Goal: Task Accomplishment & Management: Manage account settings

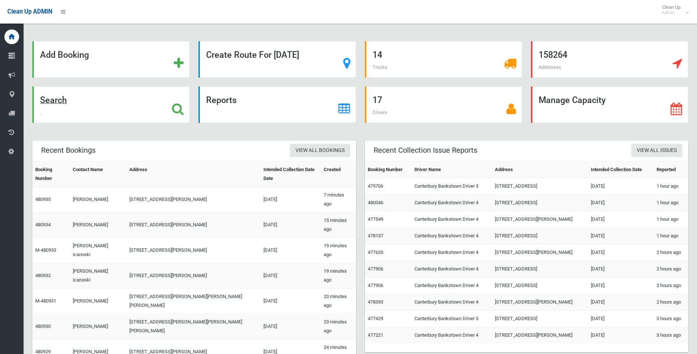
click at [55, 102] on strong "Search" at bounding box center [53, 100] width 27 height 10
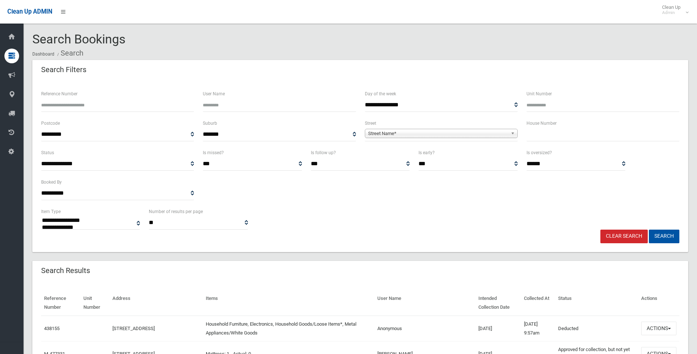
select select
click at [598, 136] on input "text" at bounding box center [603, 135] width 153 height 14
type input "**"
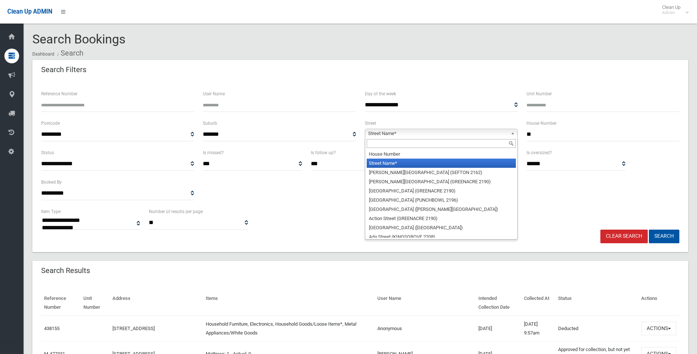
click at [461, 133] on span "Street Name*" at bounding box center [438, 133] width 140 height 9
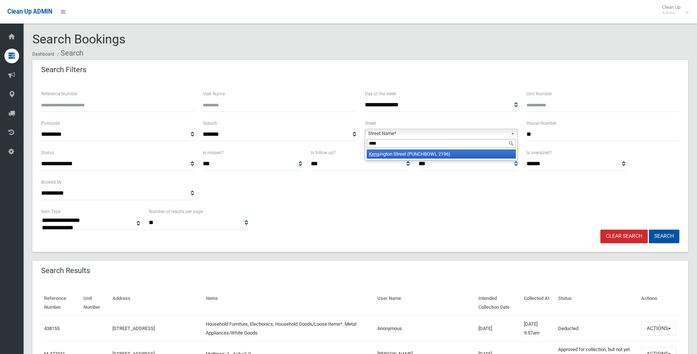
type input "****"
click at [455, 154] on li "Kens ington Street (PUNCHBOWL 2196)" at bounding box center [441, 153] width 149 height 9
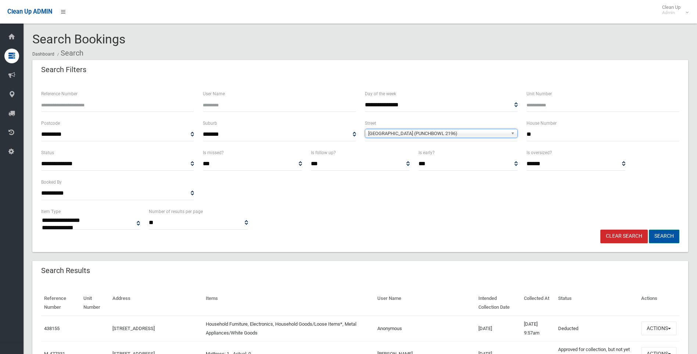
click at [666, 235] on button "Search" at bounding box center [664, 236] width 31 height 14
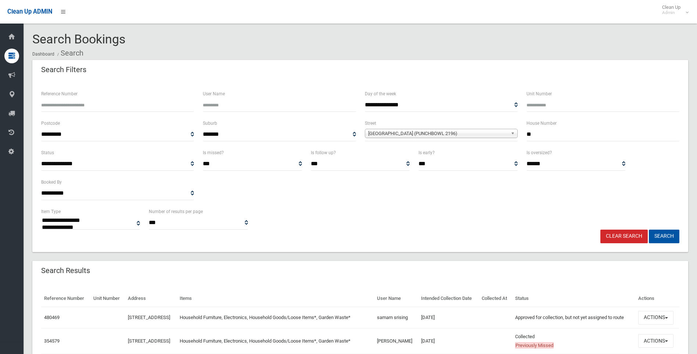
select select
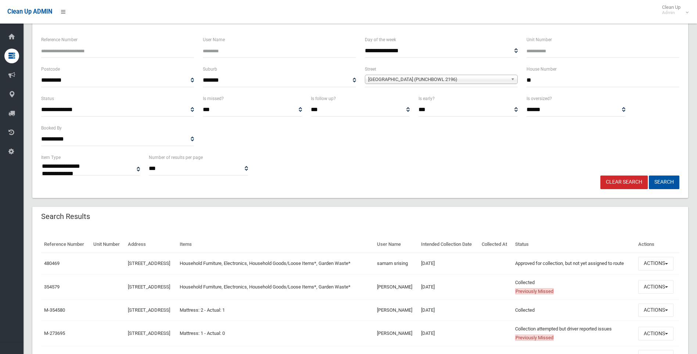
scroll to position [110, 0]
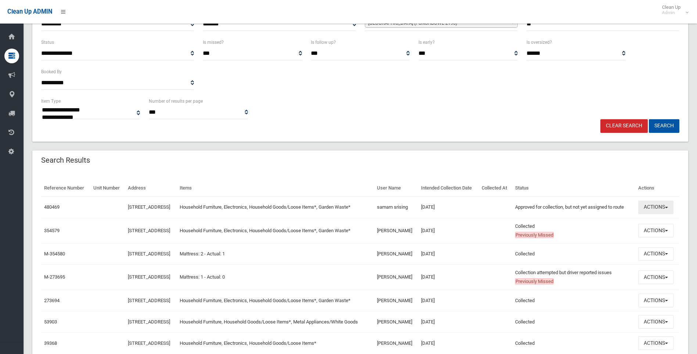
click at [665, 214] on button "Actions" at bounding box center [655, 207] width 35 height 14
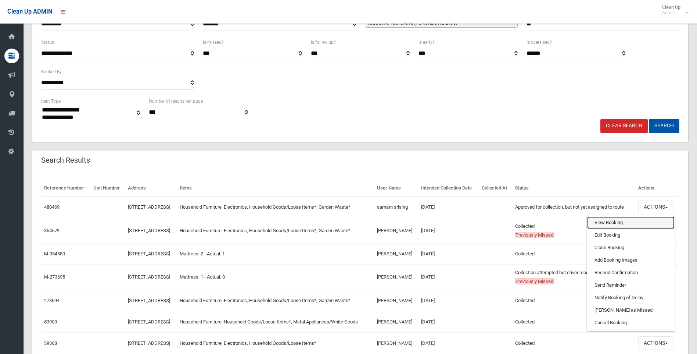
click at [609, 229] on link "View Booking" at bounding box center [630, 222] width 87 height 12
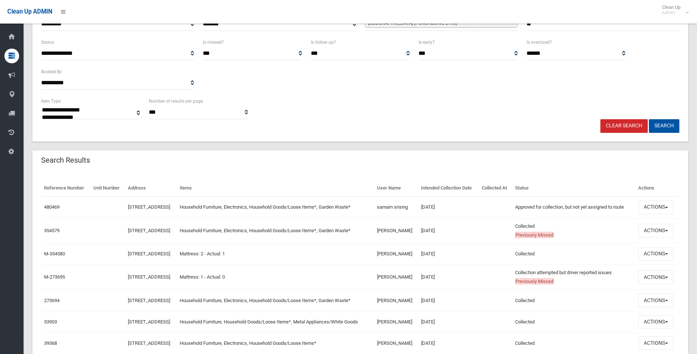
click at [452, 190] on th "Intended Collection Date" at bounding box center [448, 188] width 61 height 17
click at [659, 214] on button "Actions" at bounding box center [655, 207] width 35 height 14
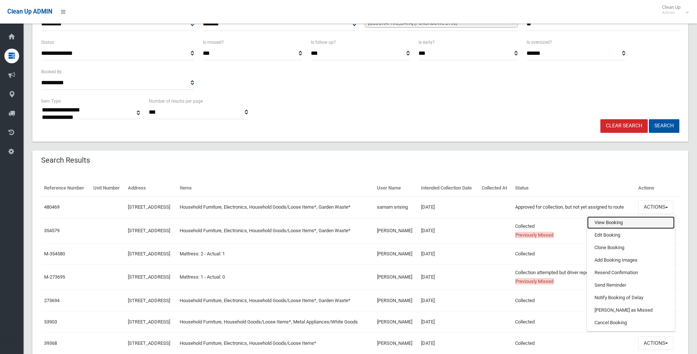
click at [609, 229] on link "View Booking" at bounding box center [630, 222] width 87 height 12
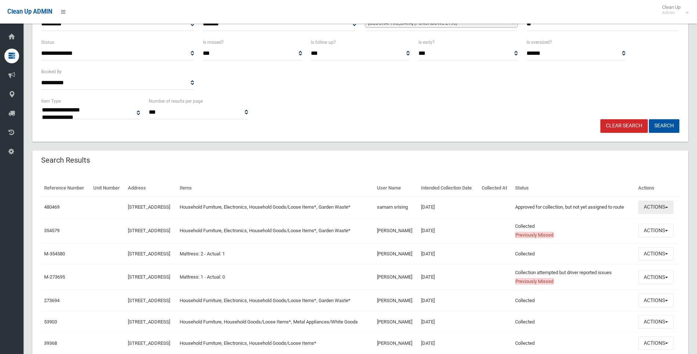
click at [656, 214] on button "Actions" at bounding box center [655, 207] width 35 height 14
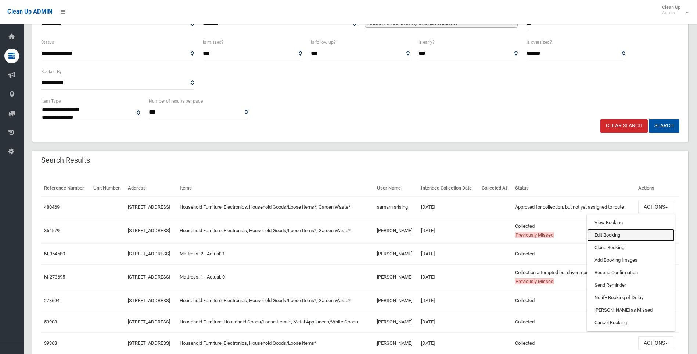
click at [614, 241] on link "Edit Booking" at bounding box center [630, 235] width 87 height 12
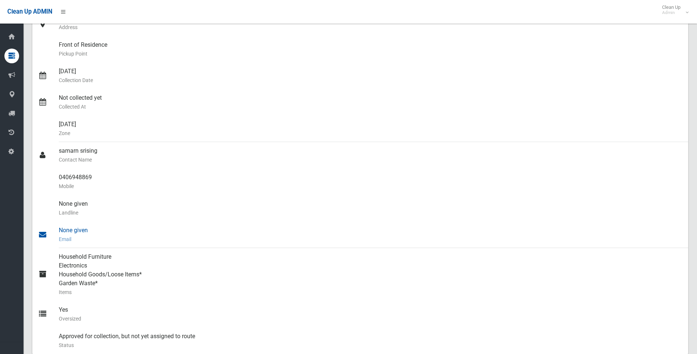
scroll to position [214, 0]
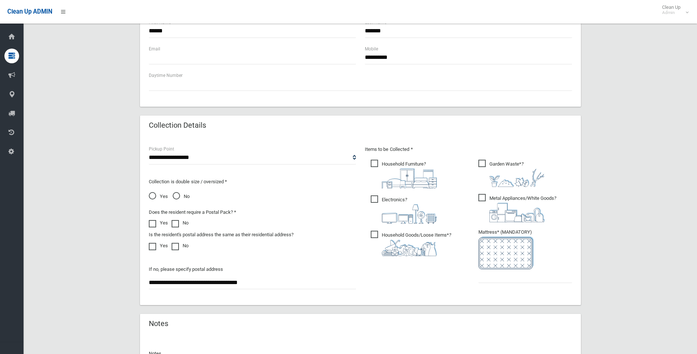
scroll to position [374, 0]
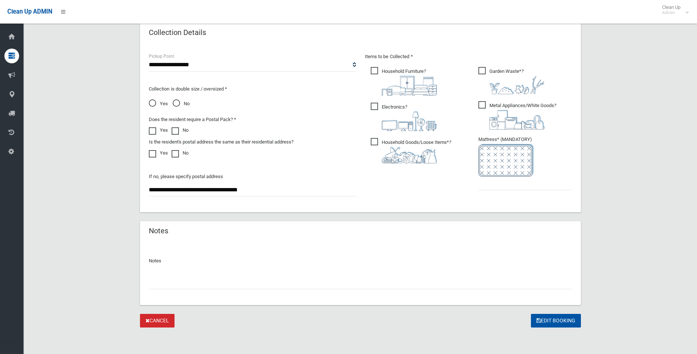
click at [481, 106] on span "Metal Appliances/White Goods ?" at bounding box center [518, 115] width 78 height 28
click at [494, 188] on input "text" at bounding box center [526, 183] width 94 height 14
type input "*"
click at [544, 325] on button "Edit Booking" at bounding box center [556, 321] width 50 height 14
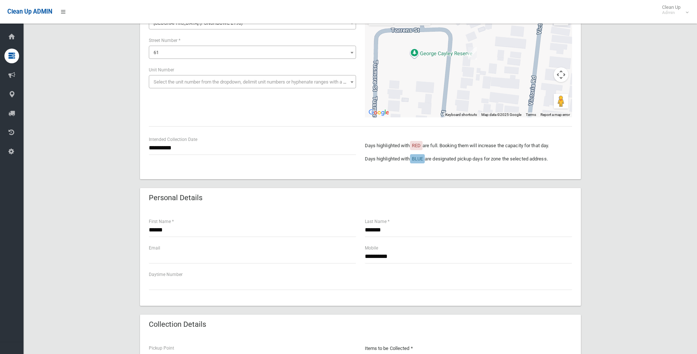
scroll to position [184, 0]
